Goal: Task Accomplishment & Management: Complete application form

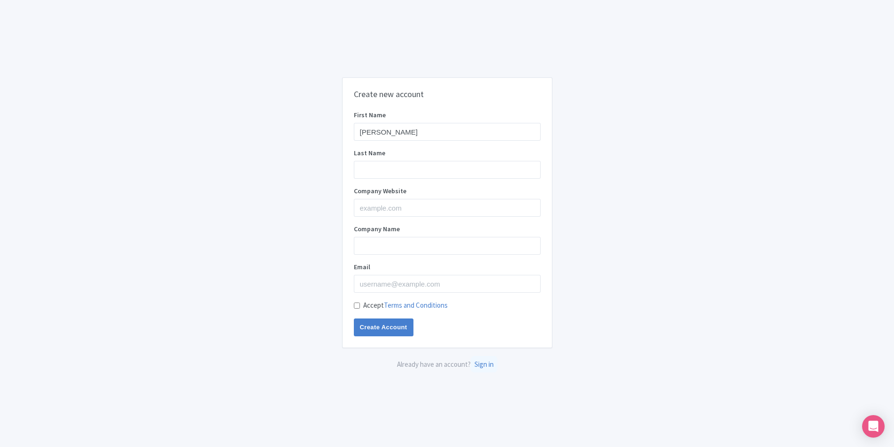
type input "Matt"
type input "Huckels"
paste input "lestonblackcabcompany.com"
click at [359, 206] on input "lestonblackcabcompany.com" at bounding box center [447, 208] width 187 height 18
type input "charlestonblackcabcompany.com"
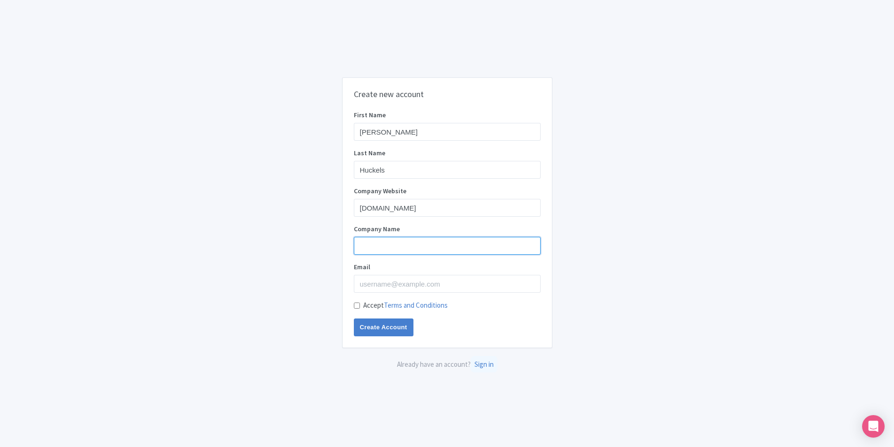
click at [367, 245] on input "Company Name" at bounding box center [447, 246] width 187 height 18
type input "[PERSON_NAME]"
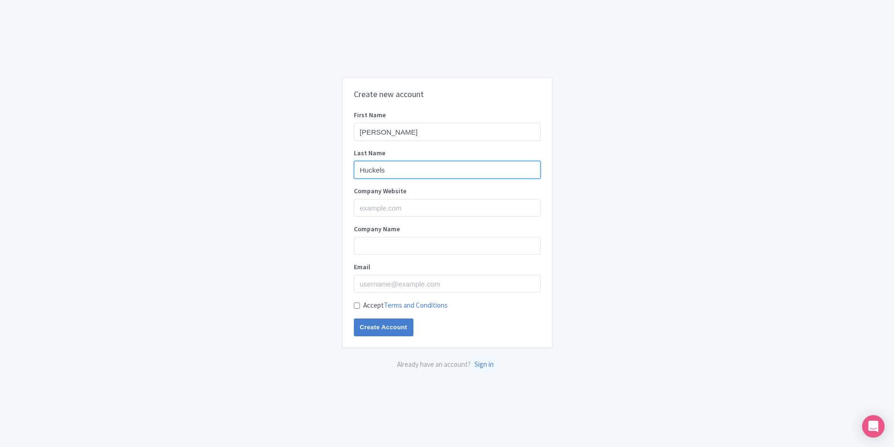
type input "Huckels"
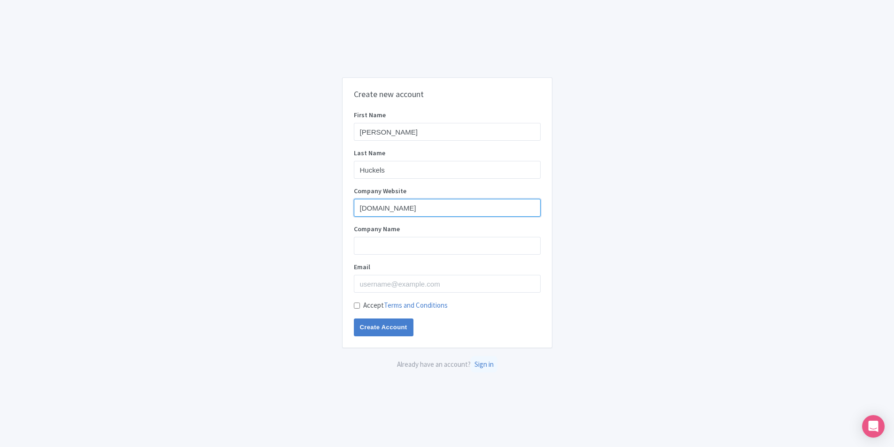
type input "[DOMAIN_NAME]"
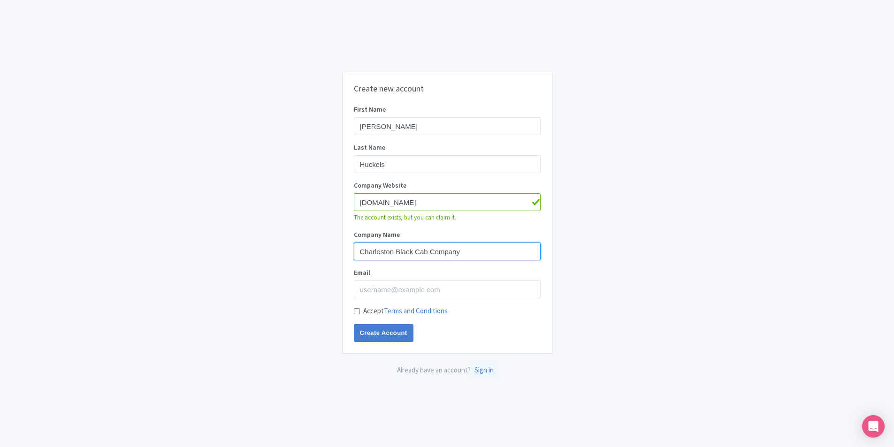
type input "Charleston Black Cab Company"
click at [378, 284] on input "Email" at bounding box center [447, 290] width 187 height 18
type input "m"
type input "[EMAIL_ADDRESS][DOMAIN_NAME]"
click at [356, 312] on input "Accept Terms and Conditions" at bounding box center [357, 311] width 6 height 6
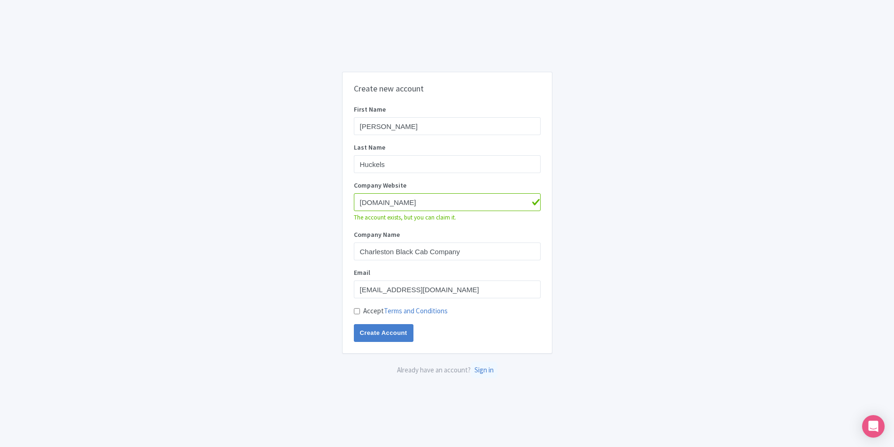
checkbox input "true"
click at [371, 333] on input "Create Account" at bounding box center [384, 333] width 60 height 18
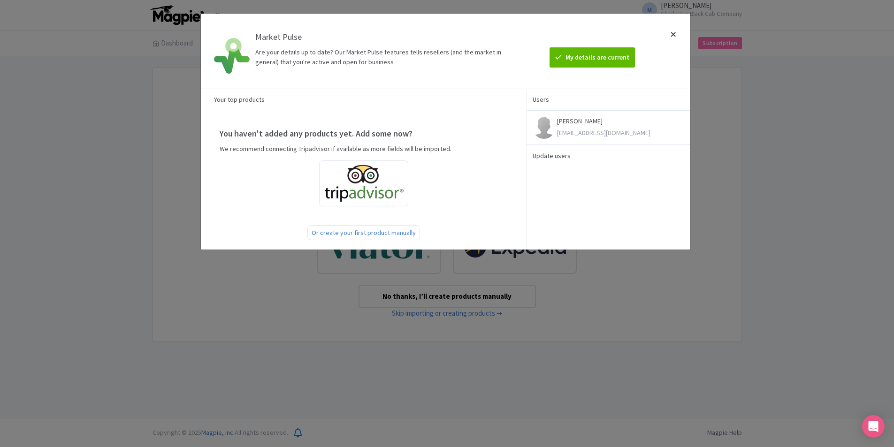
click at [672, 35] on div at bounding box center [673, 51] width 23 height 60
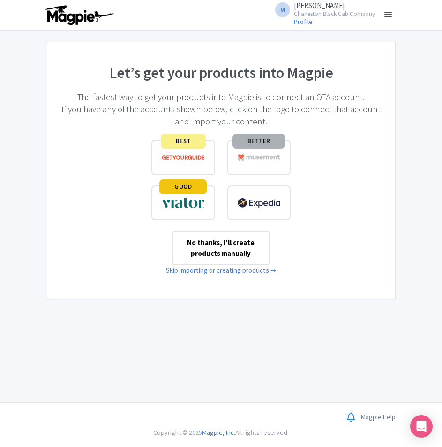
click at [387, 13] on link at bounding box center [388, 15] width 15 height 15
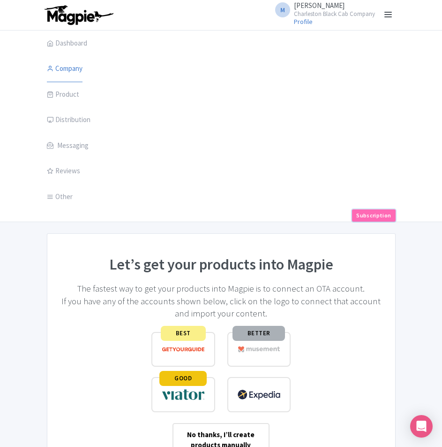
click at [381, 213] on link "Subscription" at bounding box center [373, 215] width 43 height 12
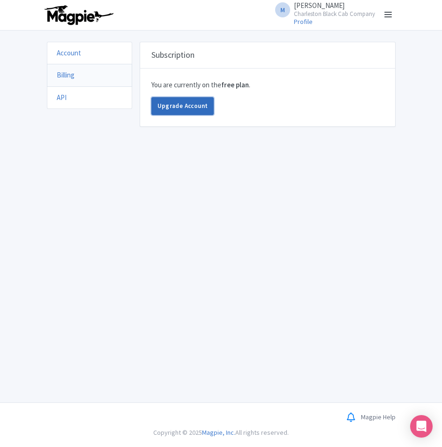
click at [179, 103] on link "Upgrade Account" at bounding box center [183, 106] width 63 height 18
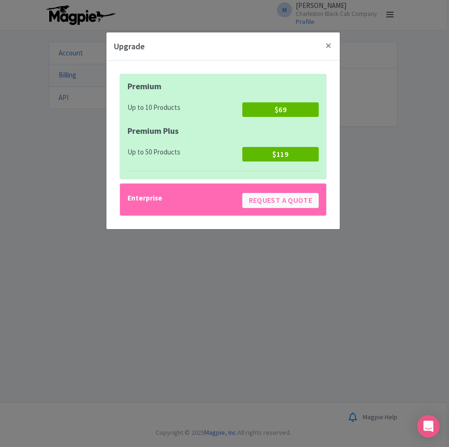
click at [212, 124] on div "Up to 10 Products $69" at bounding box center [223, 112] width 191 height 30
click at [331, 44] on button "Close" at bounding box center [329, 45] width 23 height 27
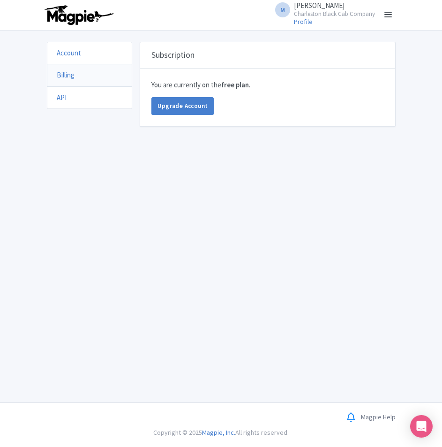
click at [91, 171] on div "M Matt Huckels Charleston Black Cab Company Profile Users Settings Sign out Das…" at bounding box center [221, 201] width 442 height 402
click at [185, 107] on link "Upgrade Account" at bounding box center [183, 106] width 63 height 18
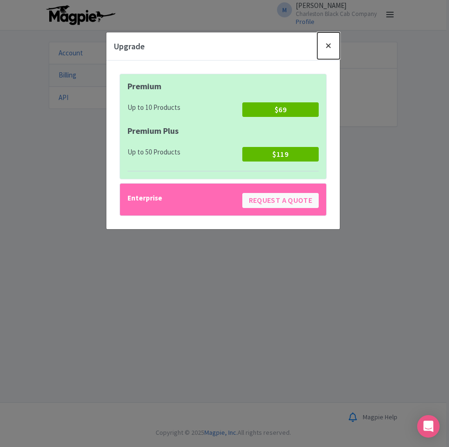
click at [326, 45] on button "Close" at bounding box center [329, 45] width 23 height 27
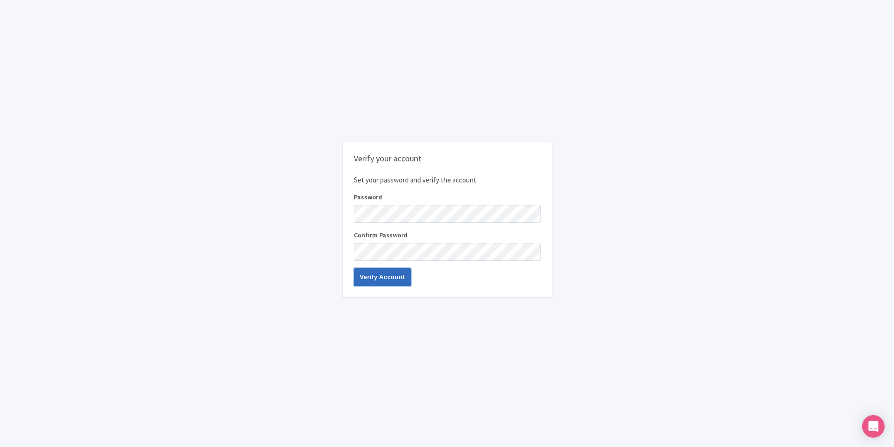
click at [381, 275] on input "Verify Account" at bounding box center [382, 277] width 57 height 18
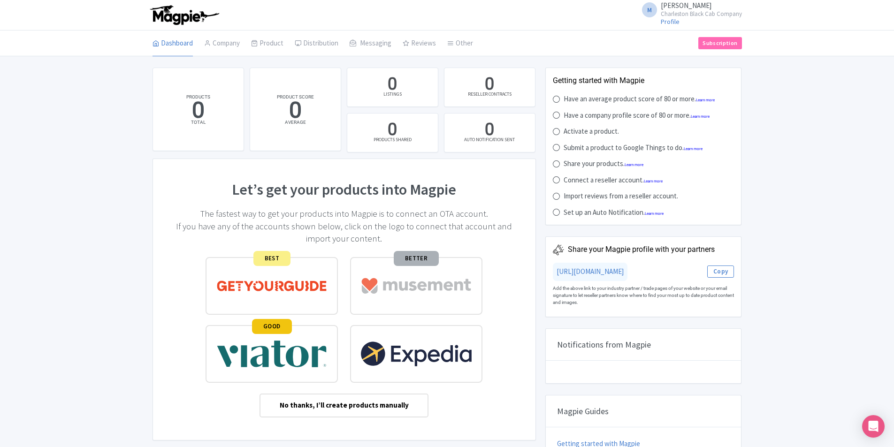
click at [539, 110] on div "PRODUCTS 0 TOTAL PRODUCT SCORE 0 AVERAGE 0 LISTINGS 0 RESELLER CONTRACTS 0 PROD…" at bounding box center [348, 424] width 393 height 712
